Goal: Task Accomplishment & Management: Manage account settings

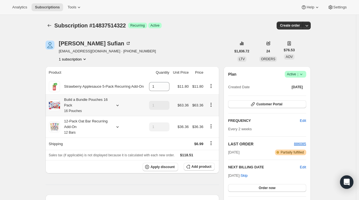
click at [117, 104] on icon at bounding box center [118, 105] width 6 height 6
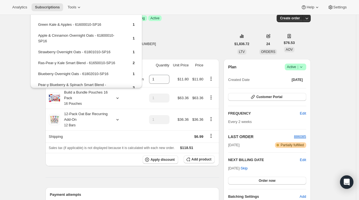
scroll to position [28, 0]
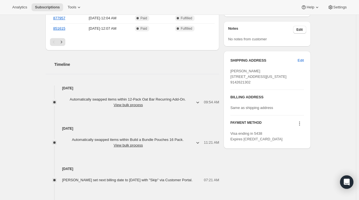
scroll to position [224, 0]
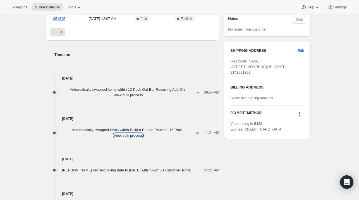
click at [133, 136] on button "View bulk process" at bounding box center [128, 135] width 29 height 4
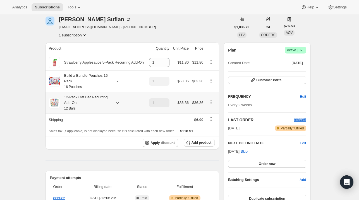
scroll to position [0, 0]
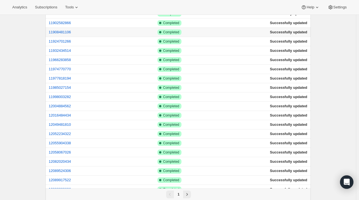
scroll to position [447, 0]
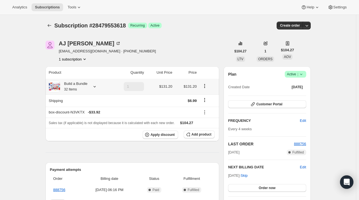
click at [95, 86] on icon at bounding box center [95, 87] width 6 height 6
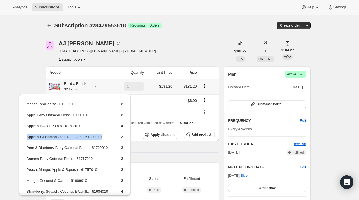
drag, startPoint x: 107, startPoint y: 134, endPoint x: 26, endPoint y: 138, distance: 81.1
click at [26, 138] on td "Apple & Cinnamon Overnight Oats - 61800010" at bounding box center [69, 139] width 86 height 10
copy td "Apple & Cinnamon Overnight Oats - 61800010"
click at [192, 137] on button "Add product" at bounding box center [199, 134] width 31 height 8
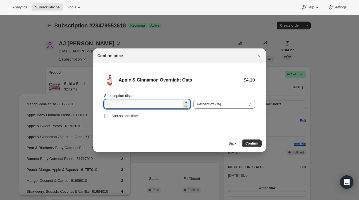
drag, startPoint x: 116, startPoint y: 104, endPoint x: 116, endPoint y: 107, distance: 3.1
click at [116, 107] on input "0" at bounding box center [143, 103] width 78 height 9
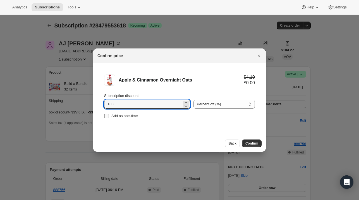
type input "100"
drag, startPoint x: 126, startPoint y: 114, endPoint x: 145, endPoint y: 120, distance: 19.8
click at [127, 114] on span "Add as one-time" at bounding box center [125, 115] width 27 height 4
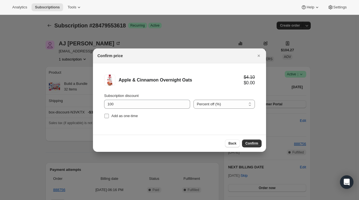
click at [131, 118] on span "Add as one-time" at bounding box center [125, 115] width 27 height 4
click at [109, 118] on input "Add as one-time" at bounding box center [107, 115] width 4 height 4
checkbox input "true"
click at [252, 144] on span "Confirm" at bounding box center [252, 143] width 13 height 4
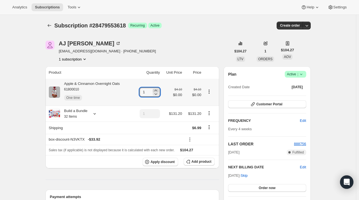
click at [158, 89] on icon at bounding box center [156, 90] width 6 height 6
click at [158, 91] on icon at bounding box center [156, 90] width 6 height 6
type input "3"
click at [49, 23] on icon "Subscriptions" at bounding box center [50, 26] width 6 height 6
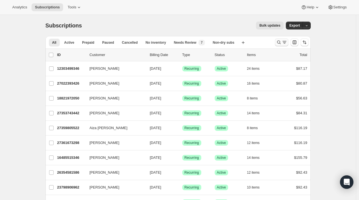
click at [280, 44] on icon "Search and filter results" at bounding box center [279, 42] width 6 height 6
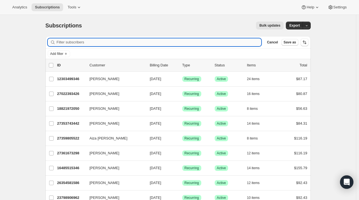
paste input "[DOMAIN_NAME][EMAIL_ADDRESS][DOMAIN_NAME]"
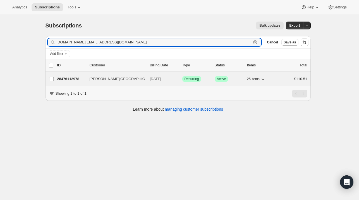
type input "[DOMAIN_NAME][EMAIL_ADDRESS][DOMAIN_NAME]"
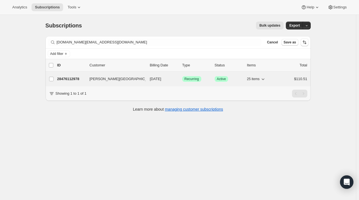
click at [84, 79] on p "28476112978" at bounding box center [71, 79] width 28 height 6
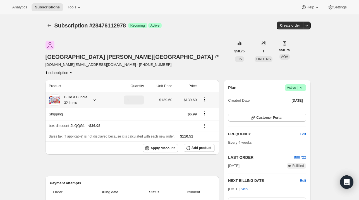
drag, startPoint x: 96, startPoint y: 89, endPoint x: 90, endPoint y: 84, distance: 8.1
click at [94, 94] on div "Build a Bundle 32 Items" at bounding box center [79, 99] width 60 height 11
click at [93, 97] on icon at bounding box center [95, 100] width 6 height 6
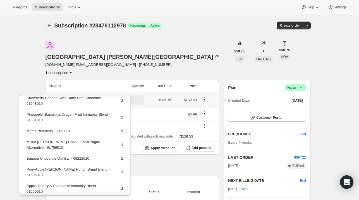
scroll to position [56, 0]
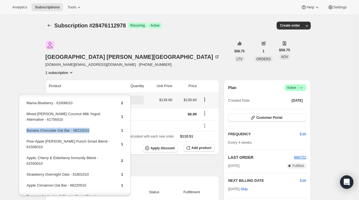
drag, startPoint x: 72, startPoint y: 136, endPoint x: 26, endPoint y: 136, distance: 45.6
click at [26, 136] on td "Banana Chocolate Oat Bar - 68222010" at bounding box center [69, 132] width 86 height 10
copy td "Banana Chocolate Oat Bar - 68222010"
click at [198, 144] on button "Add product" at bounding box center [199, 148] width 31 height 8
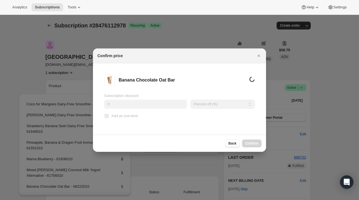
click at [118, 102] on input "0" at bounding box center [145, 103] width 83 height 9
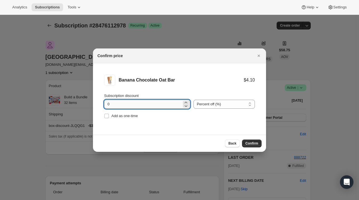
click at [119, 104] on input "0" at bounding box center [143, 103] width 78 height 9
type input "100"
click at [120, 115] on span "Add as one-time" at bounding box center [125, 115] width 27 height 4
click at [109, 115] on input "Add as one-time" at bounding box center [107, 115] width 4 height 4
checkbox input "true"
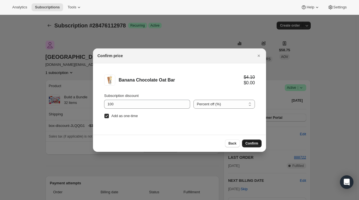
click at [252, 144] on span "Confirm" at bounding box center [252, 143] width 13 height 4
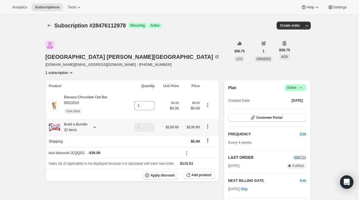
click at [94, 124] on icon at bounding box center [95, 127] width 6 height 6
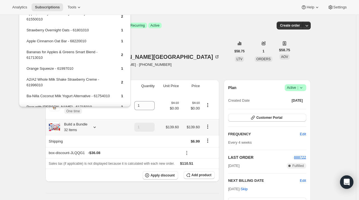
scroll to position [112, 0]
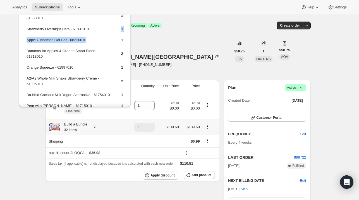
drag, startPoint x: 86, startPoint y: 35, endPoint x: 93, endPoint y: 39, distance: 7.5
click at [93, 39] on tbody "Coco for Mangoes Dairy-Free Smoothie - 61647010 1 [PERSON_NAME] Dairy-Free Smoo…" at bounding box center [74, 58] width 97 height 317
copy tbody "1 Apple Cinnamon Oat Bar - 68220010"
click at [198, 172] on span "Add product" at bounding box center [202, 174] width 20 height 4
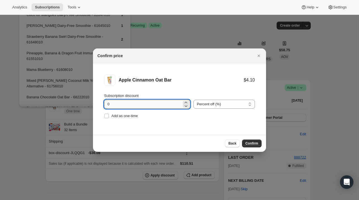
click at [131, 105] on input "0" at bounding box center [143, 103] width 78 height 9
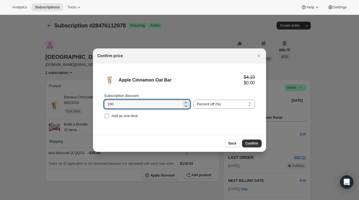
type input "100"
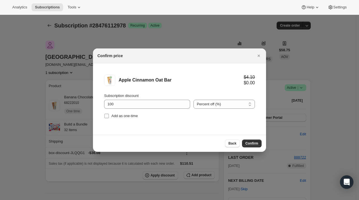
click at [125, 118] on span "Add as one-time" at bounding box center [125, 116] width 27 height 6
click at [109, 118] on input "Add as one-time" at bounding box center [107, 115] width 4 height 4
checkbox input "true"
click at [254, 144] on span "Confirm" at bounding box center [252, 143] width 13 height 4
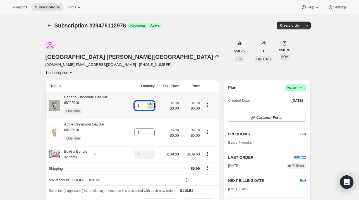
click at [151, 101] on icon at bounding box center [151, 104] width 6 height 6
type input "2"
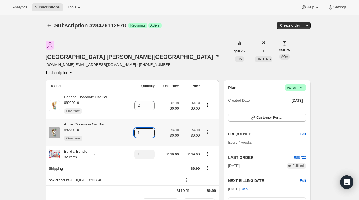
drag, startPoint x: 153, startPoint y: 118, endPoint x: 155, endPoint y: 114, distance: 4.0
click at [152, 128] on icon at bounding box center [151, 131] width 6 height 6
type input "2"
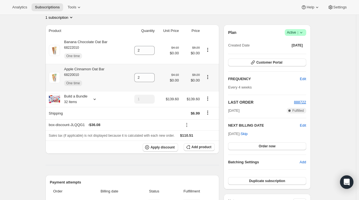
scroll to position [56, 0]
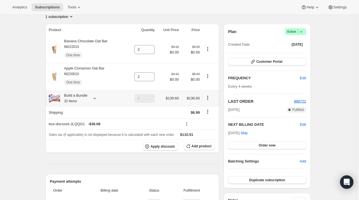
click at [93, 95] on icon at bounding box center [95, 98] width 6 height 6
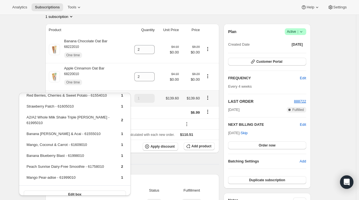
scroll to position [236, 0]
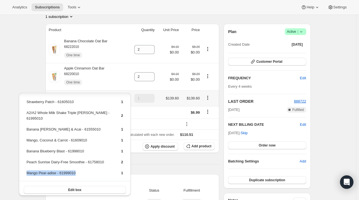
drag, startPoint x: 82, startPoint y: 172, endPoint x: 27, endPoint y: 170, distance: 54.8
click at [27, 170] on td "Mango Pear-adise - 61999010" at bounding box center [69, 175] width 86 height 10
copy td "Mango Pear-adise - 61999010"
click at [197, 144] on span "Add product" at bounding box center [202, 146] width 20 height 4
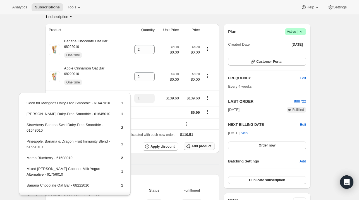
scroll to position [56, 0]
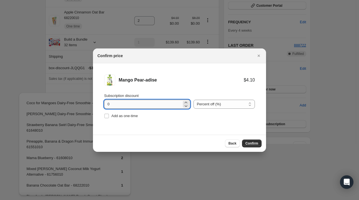
click at [121, 100] on input "0" at bounding box center [143, 103] width 78 height 9
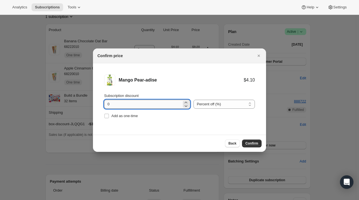
scroll to position [0, 0]
type input "100"
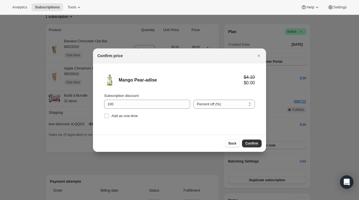
drag, startPoint x: 136, startPoint y: 116, endPoint x: 193, endPoint y: 118, distance: 57.0
click at [135, 117] on span "Add as one-time" at bounding box center [125, 115] width 27 height 4
click at [109, 117] on input "Add as one-time" at bounding box center [107, 115] width 4 height 4
checkbox input "true"
click at [252, 142] on span "Confirm" at bounding box center [252, 143] width 13 height 4
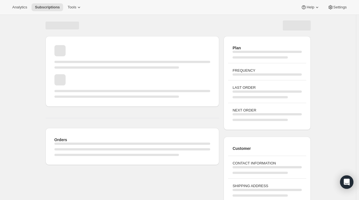
scroll to position [53, 0]
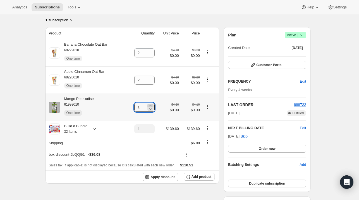
click at [151, 103] on icon at bounding box center [151, 106] width 6 height 6
type input "2"
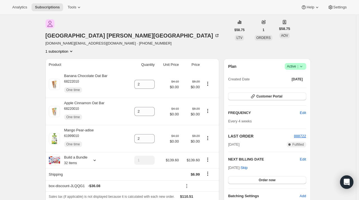
scroll to position [0, 0]
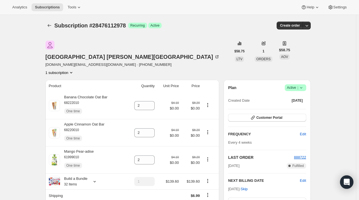
click at [51, 25] on icon "Subscriptions" at bounding box center [50, 26] width 6 height 6
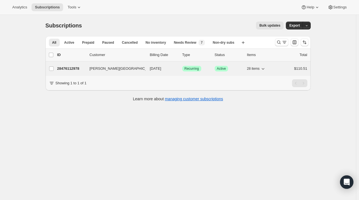
click at [99, 67] on span "[PERSON_NAME][GEOGRAPHIC_DATA]" at bounding box center [124, 69] width 68 height 6
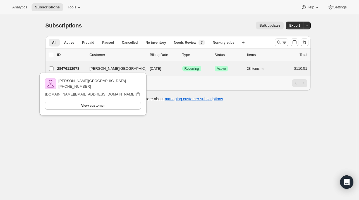
click at [72, 68] on p "28476112978" at bounding box center [71, 69] width 28 height 6
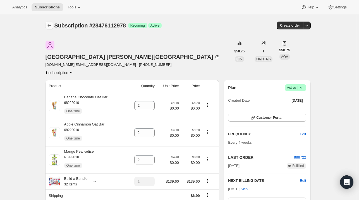
click at [51, 27] on icon "Subscriptions" at bounding box center [50, 26] width 6 height 6
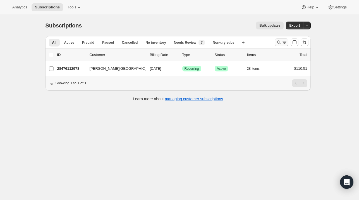
click at [282, 43] on icon "Search and filter results" at bounding box center [279, 42] width 6 height 6
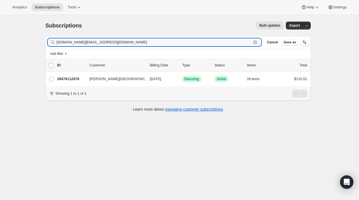
click at [257, 42] on icon "button" at bounding box center [255, 42] width 4 height 4
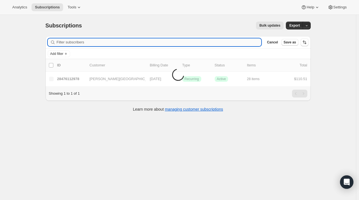
paste input "[EMAIL_ADDRESS][DOMAIN_NAME]"
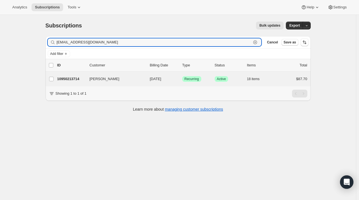
type input "[EMAIL_ADDRESS][DOMAIN_NAME]"
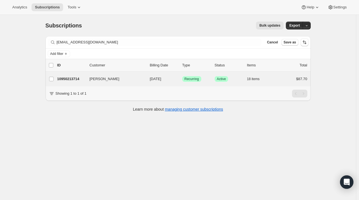
click at [85, 83] on div "[PERSON_NAME] 10950213714 [PERSON_NAME] [DATE] Success Recurring Success Active…" at bounding box center [179, 79] width 266 height 15
click at [83, 76] on p "10950213714" at bounding box center [71, 79] width 28 height 6
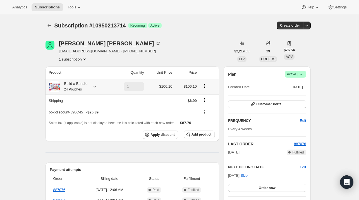
click at [96, 85] on icon at bounding box center [95, 87] width 6 height 6
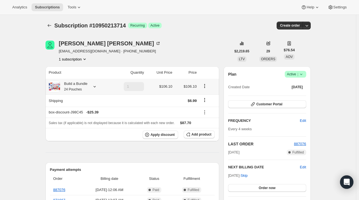
click at [91, 85] on div at bounding box center [94, 87] width 8 height 6
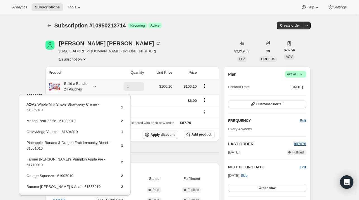
scroll to position [56, 0]
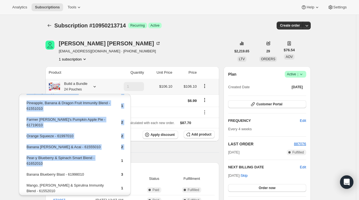
drag, startPoint x: 51, startPoint y: 157, endPoint x: 25, endPoint y: 151, distance: 26.0
click at [25, 151] on div "Apple, Cherry & Elderberry Immunity Blend - 61550010 1 A2/A2 Whole Milk Shake S…" at bounding box center [75, 176] width 112 height 277
drag, startPoint x: 29, startPoint y: 152, endPoint x: 59, endPoint y: 159, distance: 30.9
click at [59, 159] on td "Pear-y Blueberry & Spinach Smart Blend - 61652010" at bounding box center [69, 163] width 86 height 16
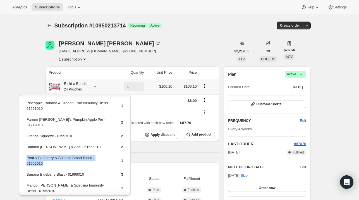
drag, startPoint x: 44, startPoint y: 158, endPoint x: 27, endPoint y: 150, distance: 18.5
click at [27, 155] on td "Pear-y Blueberry & Spinach Smart Blend - 61652010" at bounding box center [69, 163] width 86 height 16
copy td "Pear-y Blueberry & Spinach Smart Blend - 61652010"
click at [196, 133] on span "Add product" at bounding box center [202, 134] width 20 height 4
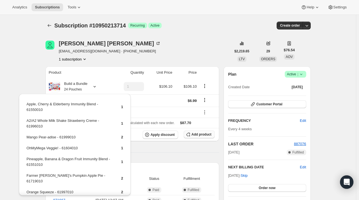
scroll to position [0, 0]
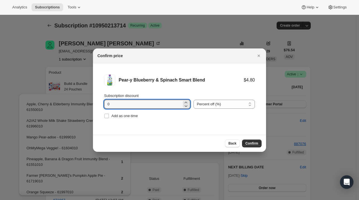
drag, startPoint x: 118, startPoint y: 105, endPoint x: 113, endPoint y: 91, distance: 15.8
click at [118, 105] on input "0" at bounding box center [143, 103] width 78 height 9
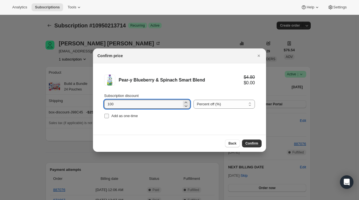
type input "100"
click at [127, 114] on span "Add as one-time" at bounding box center [125, 115] width 27 height 4
click at [109, 114] on input "Add as one-time" at bounding box center [107, 115] width 4 height 4
checkbox input "true"
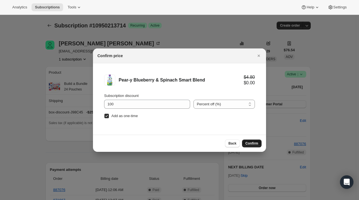
click at [246, 142] on button "Confirm" at bounding box center [252, 143] width 20 height 8
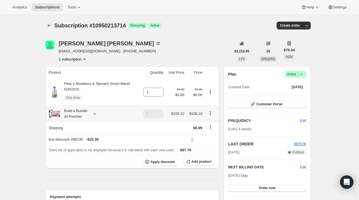
click at [94, 114] on icon at bounding box center [95, 114] width 6 height 6
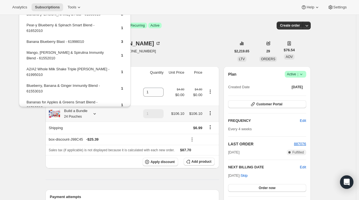
scroll to position [112, 0]
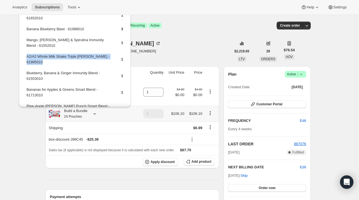
drag, startPoint x: 79, startPoint y: 50, endPoint x: 26, endPoint y: 51, distance: 53.1
click at [26, 53] on tr "A2/A2 Whole Milk Shake Triple [PERSON_NAME] - 61995010 1" at bounding box center [74, 61] width 97 height 16
copy td "A2/A2 Whole Milk Shake Triple [PERSON_NAME] - 61995010"
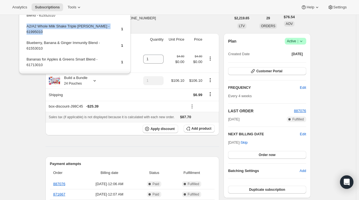
scroll to position [84, 0]
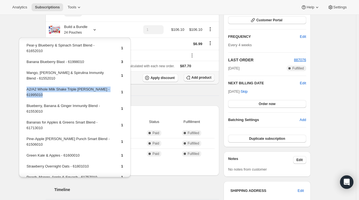
click at [196, 80] on span "Add product" at bounding box center [202, 77] width 20 height 4
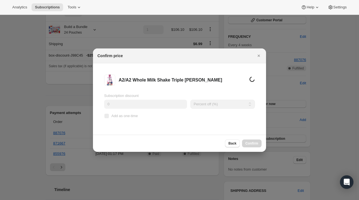
scroll to position [0, 0]
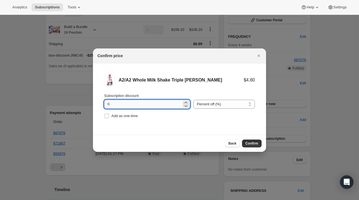
click at [134, 105] on input "0" at bounding box center [143, 103] width 78 height 9
type input "100"
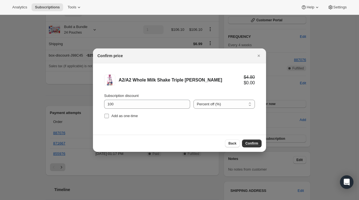
click at [122, 114] on span "Add as one-time" at bounding box center [125, 115] width 27 height 4
click at [109, 114] on input "Add as one-time" at bounding box center [107, 115] width 4 height 4
checkbox input "true"
click at [247, 140] on button "Confirm" at bounding box center [252, 143] width 20 height 8
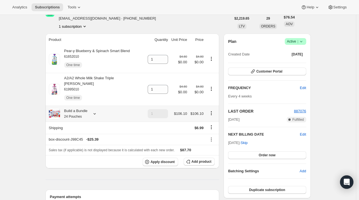
scroll to position [25, 0]
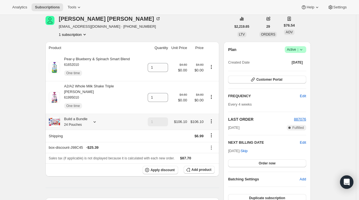
click at [94, 119] on icon at bounding box center [95, 122] width 6 height 6
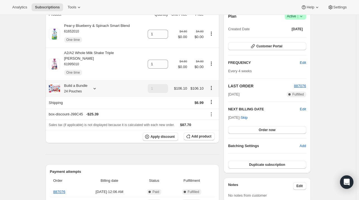
scroll to position [0, 0]
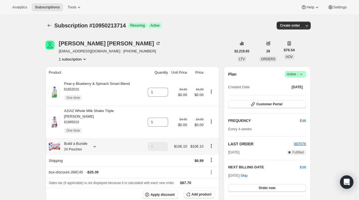
click at [93, 143] on div at bounding box center [94, 146] width 8 height 6
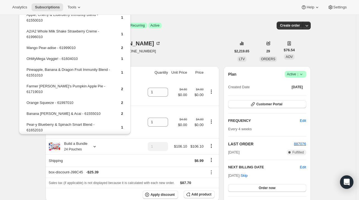
drag, startPoint x: 177, startPoint y: 46, endPoint x: 169, endPoint y: 53, distance: 11.2
click at [176, 47] on div "[PERSON_NAME] [EMAIL_ADDRESS][DOMAIN_NAME] · [PHONE_NUMBER] 1 subscription" at bounding box center [139, 51] width 186 height 21
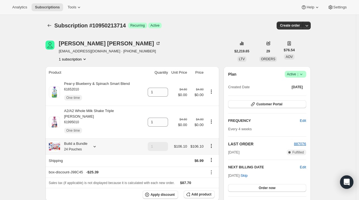
click at [94, 143] on icon at bounding box center [95, 146] width 6 height 6
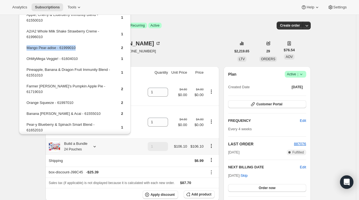
drag, startPoint x: 53, startPoint y: 51, endPoint x: 26, endPoint y: 50, distance: 26.6
click at [26, 50] on td "Mango Pear-adise - 61999010" at bounding box center [69, 50] width 86 height 10
copy td "Mango Pear-adise - 61999010"
click at [207, 192] on span "Add product" at bounding box center [202, 194] width 20 height 4
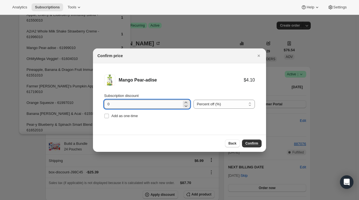
click at [136, 103] on input "0" at bounding box center [143, 103] width 78 height 9
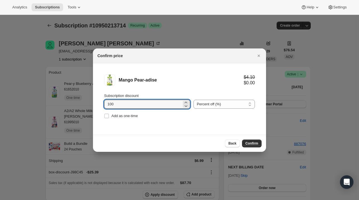
type input "100"
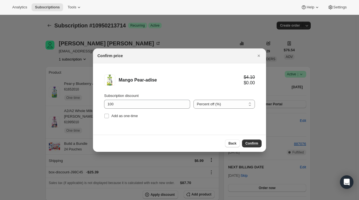
click at [140, 115] on div "Add as one-time" at bounding box center [179, 116] width 151 height 8
click at [137, 115] on span "Add as one-time" at bounding box center [125, 115] width 27 height 4
click at [109, 115] on input "Add as one-time" at bounding box center [107, 115] width 4 height 4
checkbox input "true"
click at [254, 142] on span "Confirm" at bounding box center [252, 143] width 13 height 4
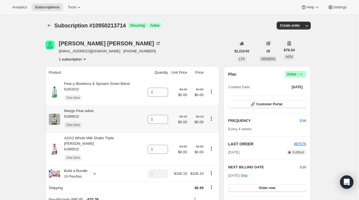
scroll to position [28, 0]
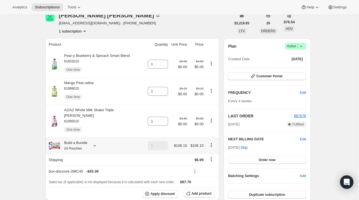
click at [96, 143] on icon at bounding box center [95, 146] width 6 height 6
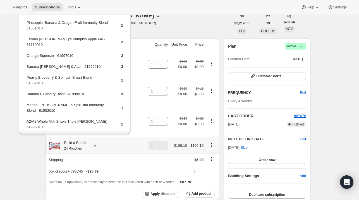
scroll to position [56, 0]
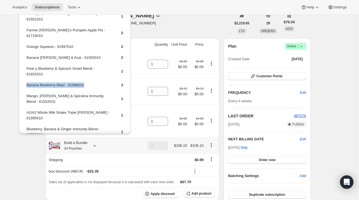
drag, startPoint x: 87, startPoint y: 78, endPoint x: 26, endPoint y: 80, distance: 61.3
click at [26, 82] on td "Banana Blueberry Blast - 61998010" at bounding box center [69, 87] width 86 height 10
copy td "Banana Blueberry Blast - 61998010"
click at [195, 191] on span "Add product" at bounding box center [202, 193] width 20 height 4
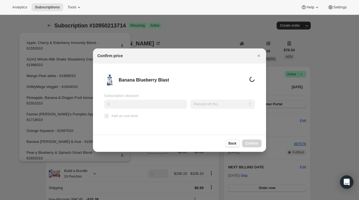
scroll to position [28, 0]
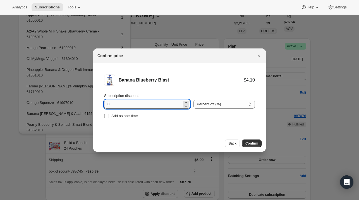
click at [150, 103] on input "0" at bounding box center [143, 103] width 78 height 9
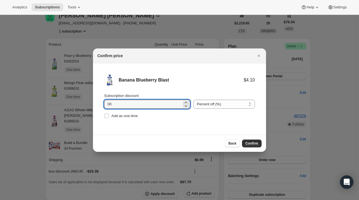
type input "0"
type input "100"
click at [133, 118] on label "Add as one-time" at bounding box center [121, 116] width 34 height 8
click at [109, 118] on input "Add as one-time" at bounding box center [107, 115] width 4 height 4
checkbox input "true"
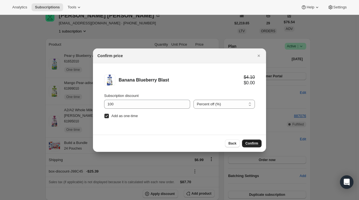
click at [252, 144] on span "Confirm" at bounding box center [252, 143] width 13 height 4
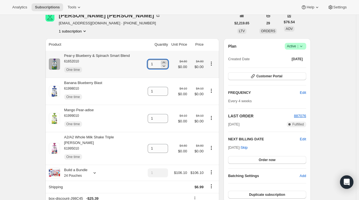
click at [161, 62] on icon at bounding box center [164, 63] width 6 height 6
type input "2"
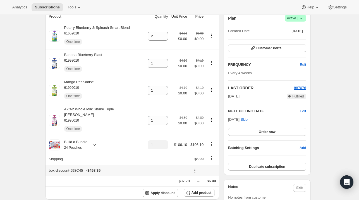
click at [144, 167] on div "box-discount-J98C45 - $458.35" at bounding box center [118, 170] width 139 height 6
click at [163, 61] on icon at bounding box center [164, 61] width 3 height 1
type input "2"
click at [161, 87] on icon at bounding box center [164, 89] width 6 height 6
type input "2"
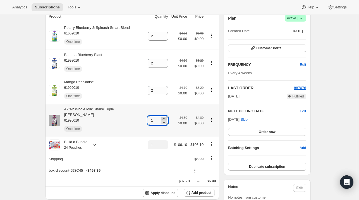
click at [161, 116] on icon at bounding box center [164, 119] width 6 height 6
type input "2"
